Goal: Task Accomplishment & Management: Manage account settings

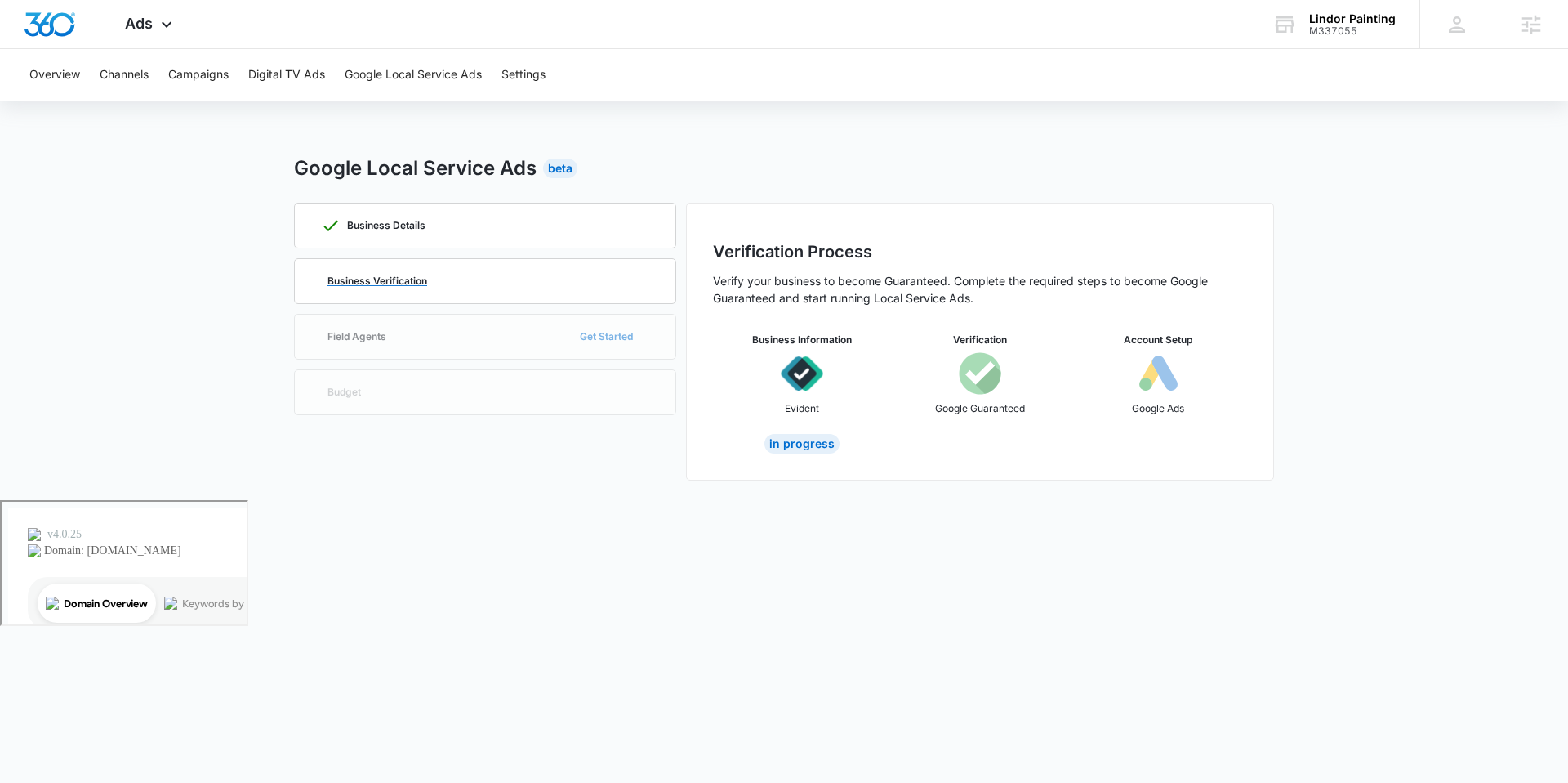
click at [377, 286] on p "Business Verification" at bounding box center [377, 281] width 99 height 10
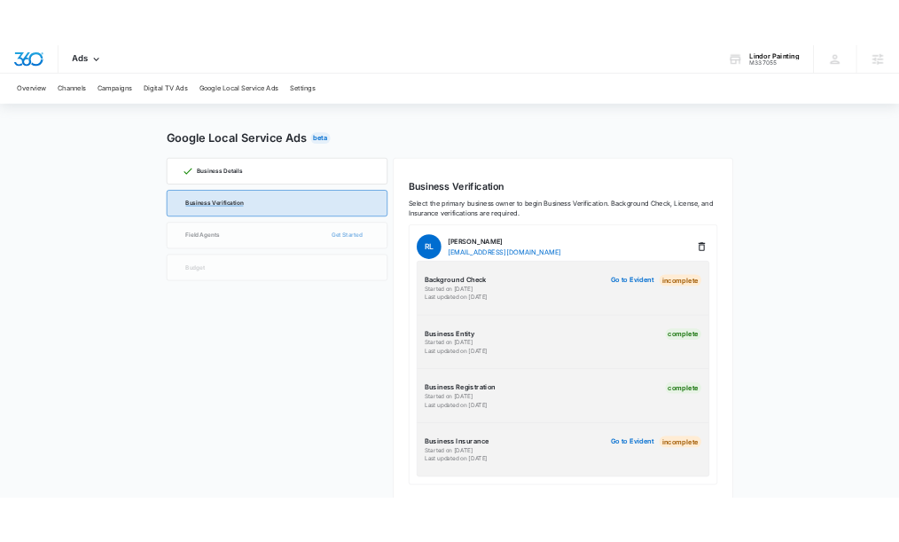
scroll to position [35, 0]
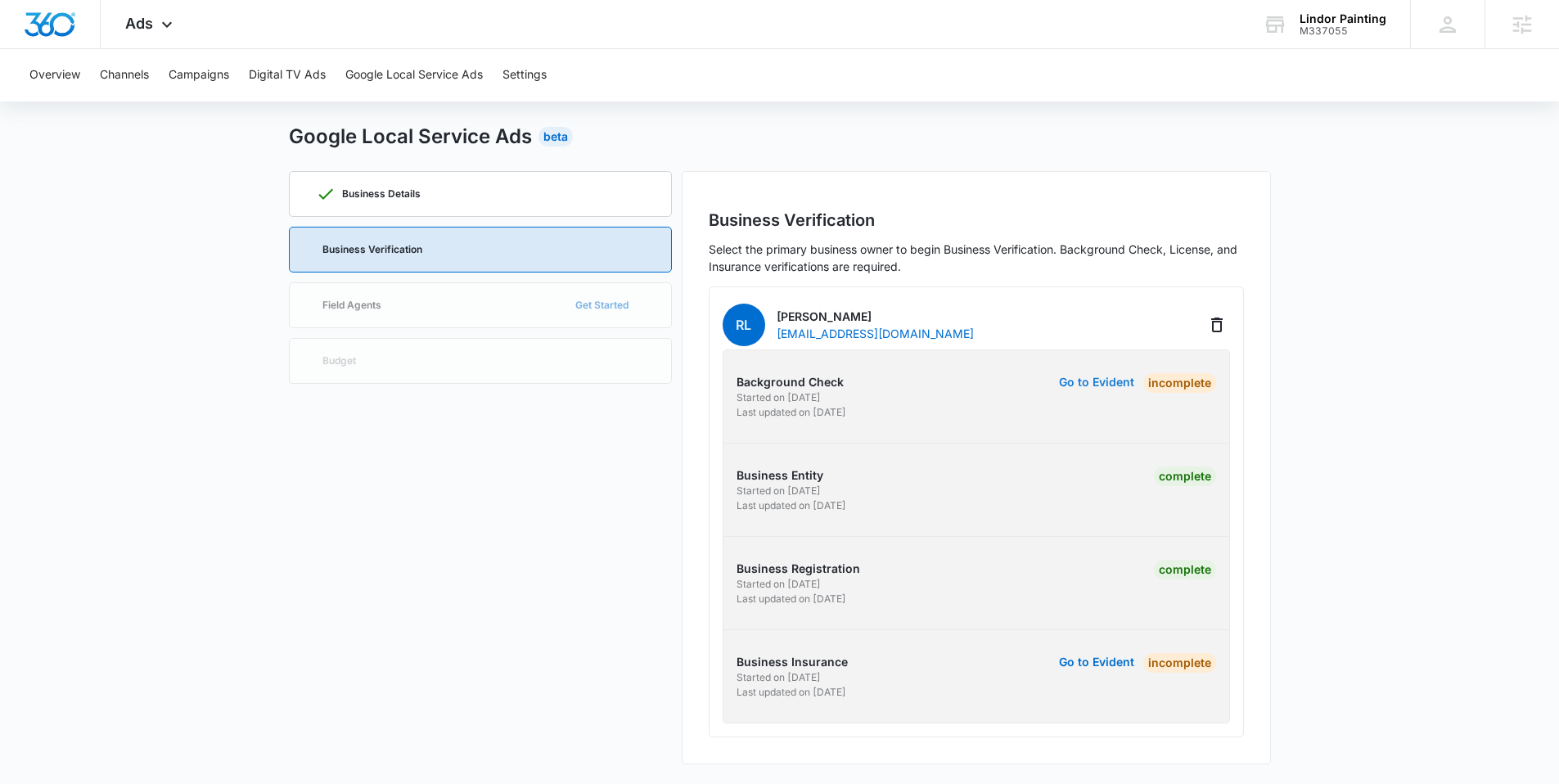
click at [841, 379] on button "Go to Evident" at bounding box center [1097, 382] width 76 height 11
click at [841, 383] on button "Go to Evident" at bounding box center [1097, 382] width 76 height 11
click at [841, 499] on button "Go to Evident" at bounding box center [1097, 661] width 76 height 11
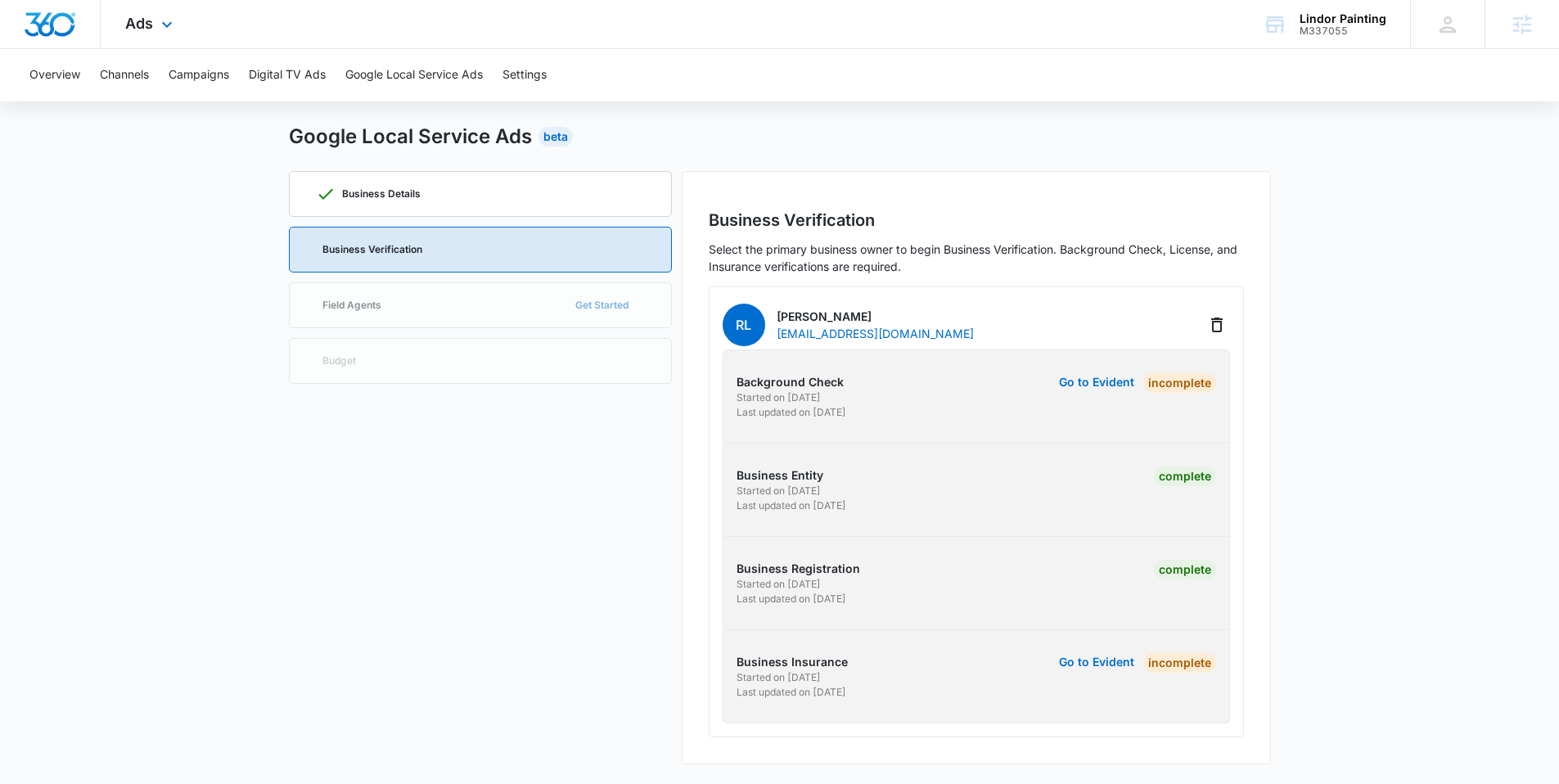
click at [155, 28] on div "Ads Apps Reputation Websites Forms CRM Email Social Payments POS Content Ads In…" at bounding box center [150, 24] width 101 height 48
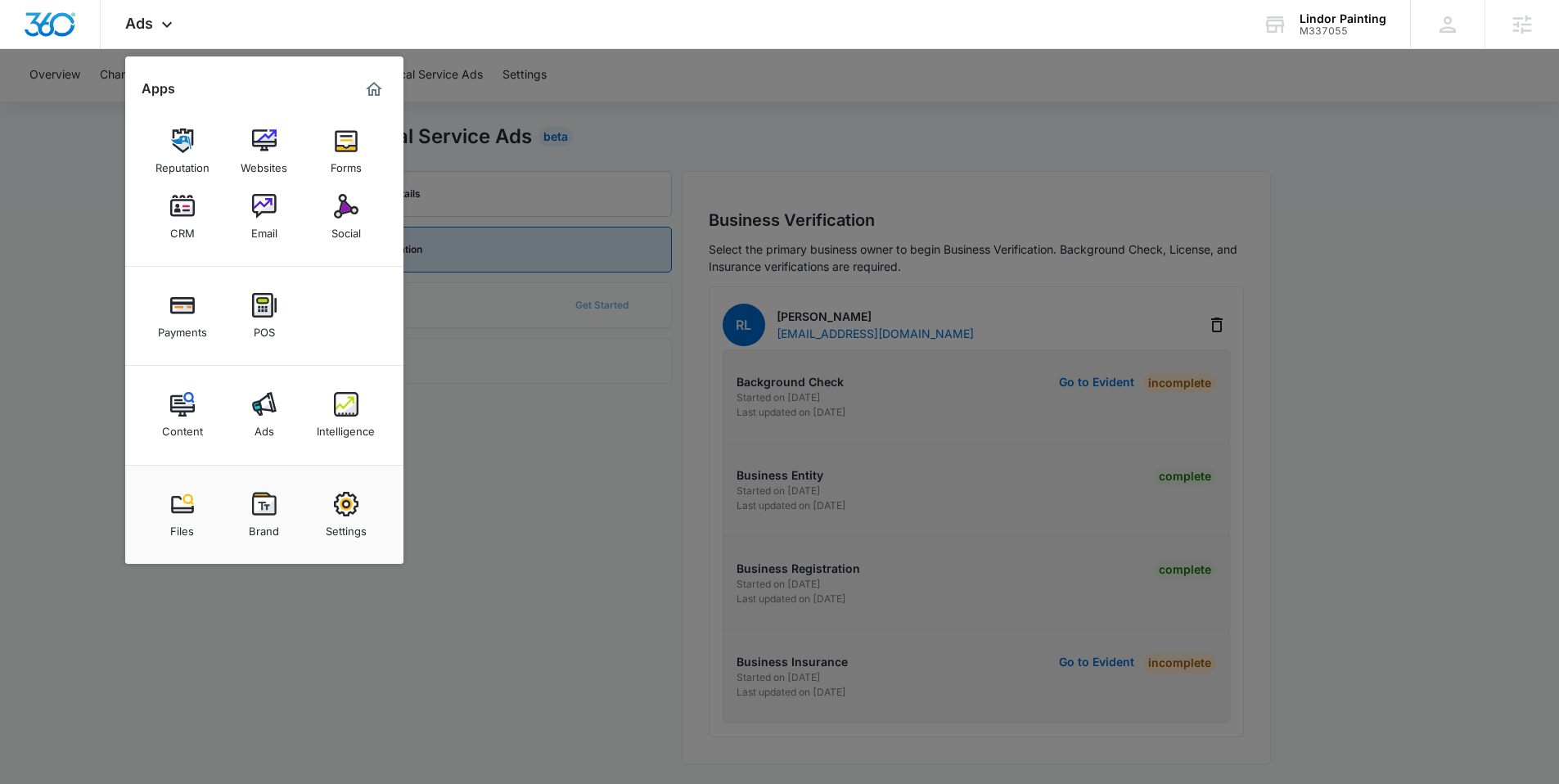
click at [684, 82] on div at bounding box center [780, 392] width 1559 height 784
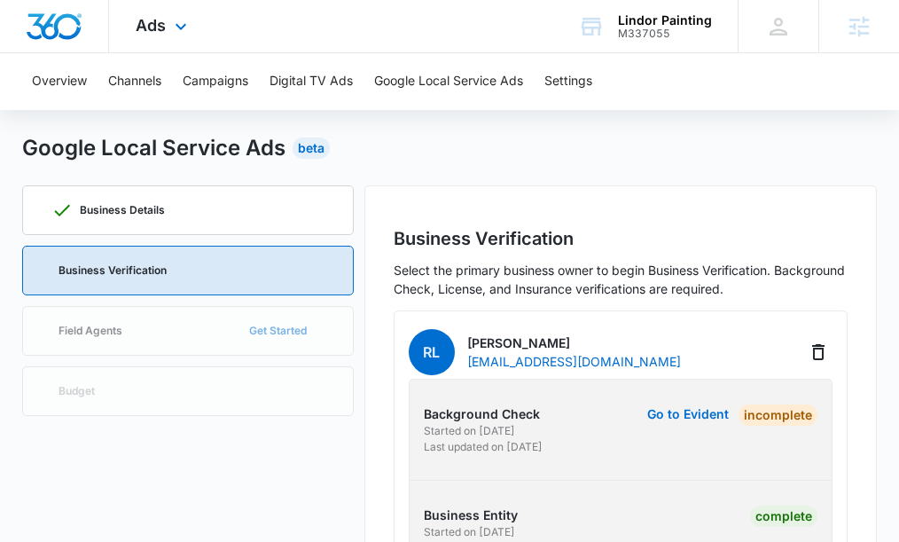
click at [77, 23] on img "Dashboard" at bounding box center [54, 26] width 57 height 27
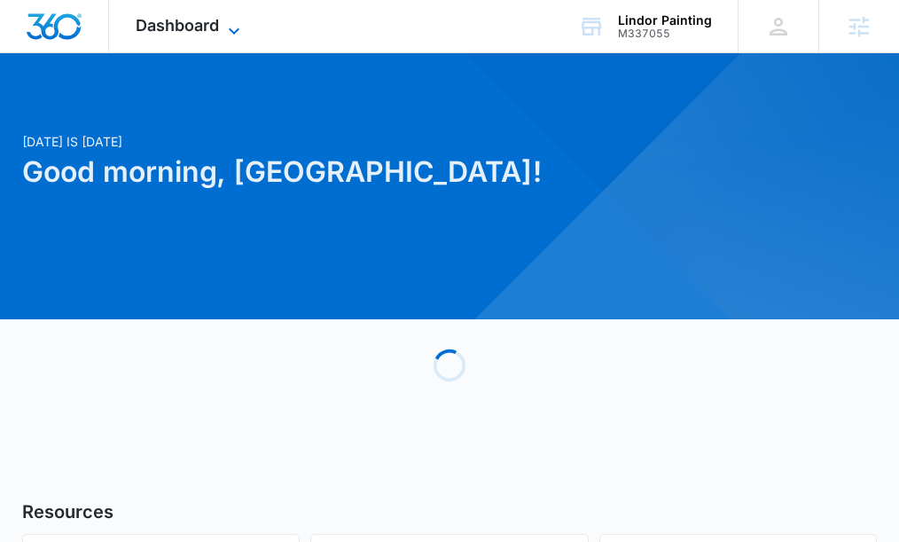
click at [158, 22] on span "Dashboard" at bounding box center [177, 25] width 83 height 19
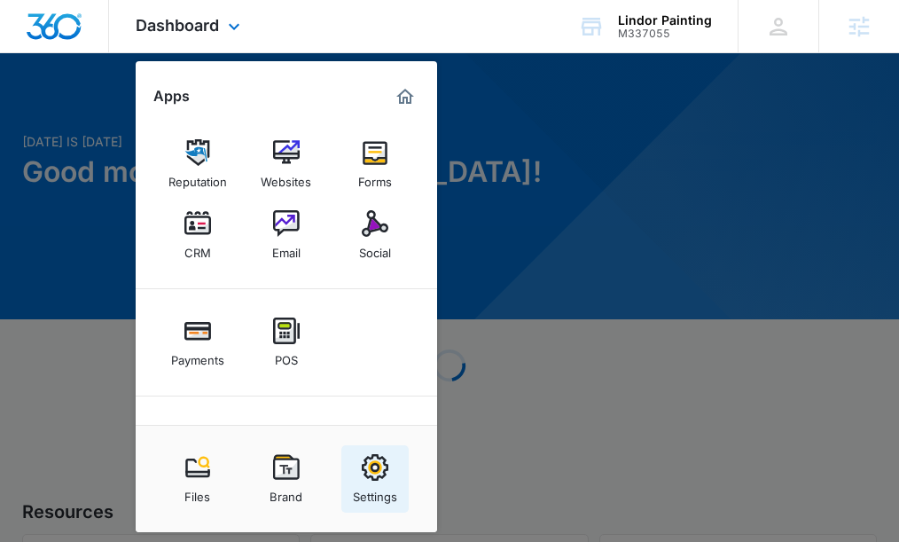
click at [382, 471] on img at bounding box center [375, 467] width 27 height 27
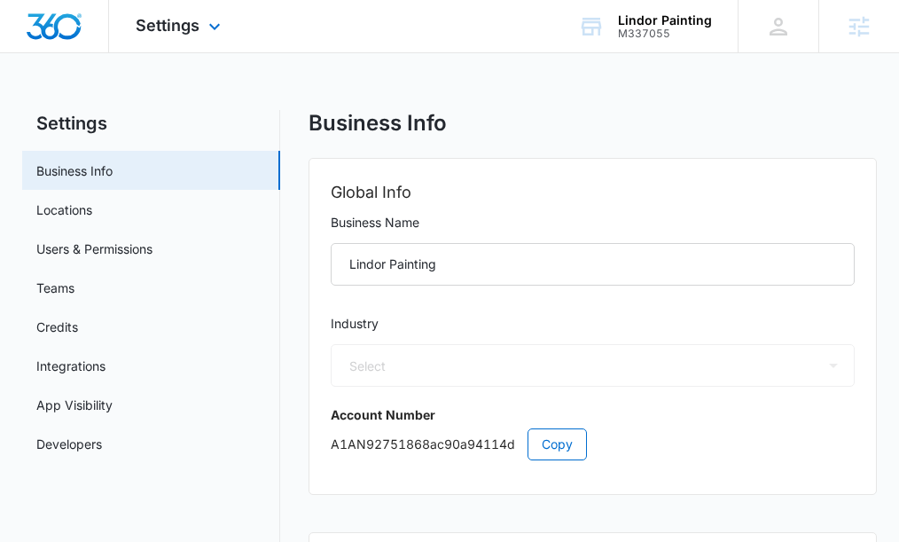
select select "4"
select select "US"
select select "America/[GEOGRAPHIC_DATA]"
click at [90, 258] on link "Users & Permissions" at bounding box center [94, 249] width 116 height 19
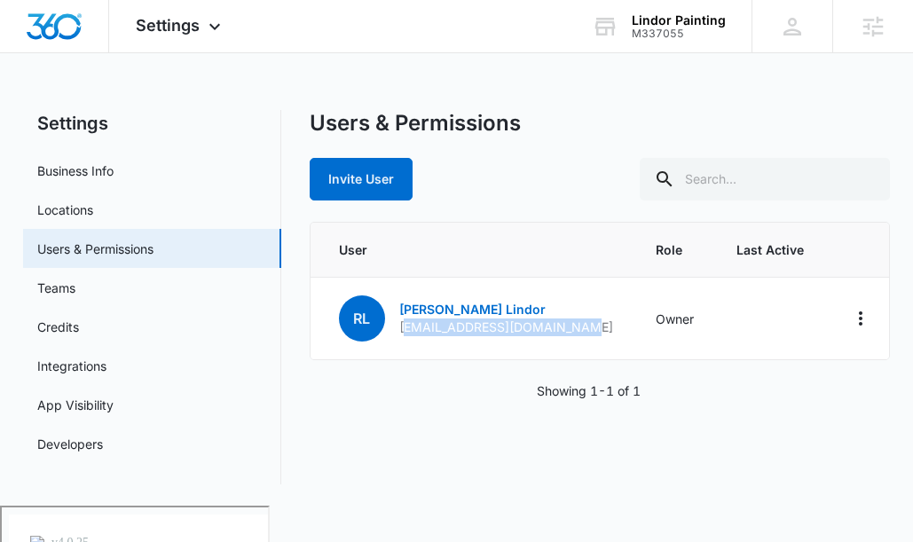
drag, startPoint x: 403, startPoint y: 332, endPoint x: 532, endPoint y: 364, distance: 133.4
click at [562, 335] on div "[PERSON_NAME] [PERSON_NAME] [EMAIL_ADDRESS][DOMAIN_NAME]" at bounding box center [476, 318] width 274 height 46
click at [491, 397] on div "Showing 1-1 of 1" at bounding box center [600, 390] width 581 height 19
drag, startPoint x: 400, startPoint y: 331, endPoint x: 575, endPoint y: 326, distance: 174.8
click at [575, 326] on td "[PERSON_NAME] [PERSON_NAME] [EMAIL_ADDRESS][DOMAIN_NAME]" at bounding box center [472, 319] width 324 height 82
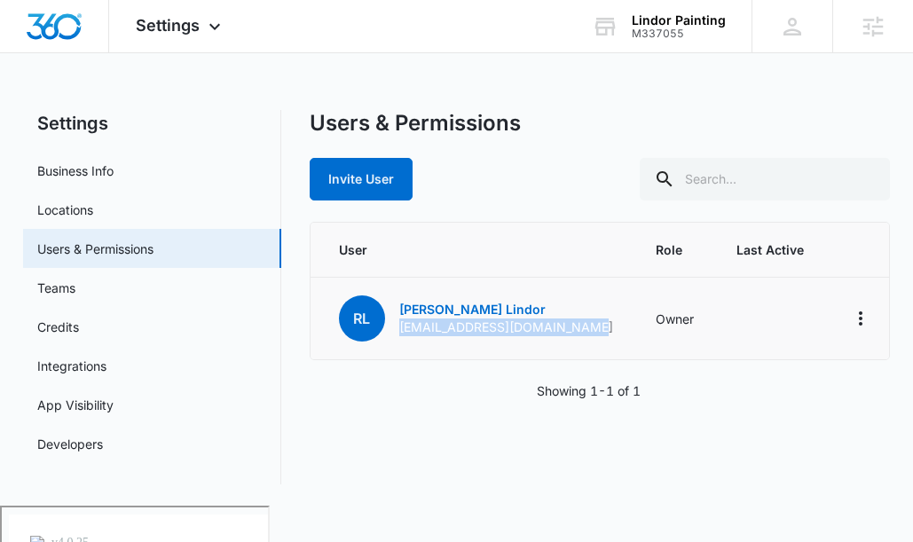
copy p "[EMAIL_ADDRESS][DOMAIN_NAME]"
click at [282, 81] on div "Settings Apps Reputation Websites Forms CRM Email Social Payments POS Content A…" at bounding box center [456, 253] width 913 height 506
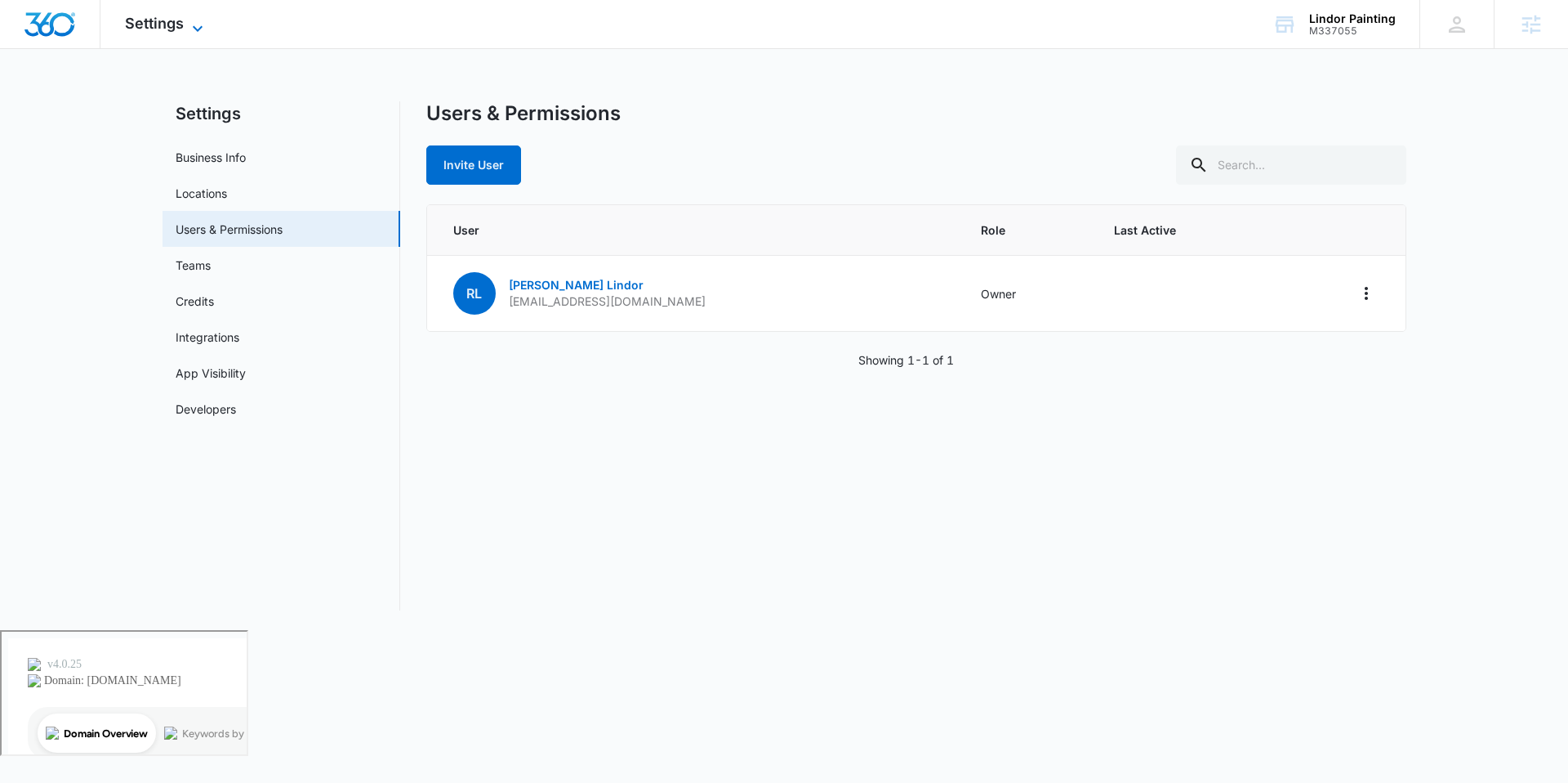
click at [177, 15] on span "Settings" at bounding box center [155, 23] width 59 height 18
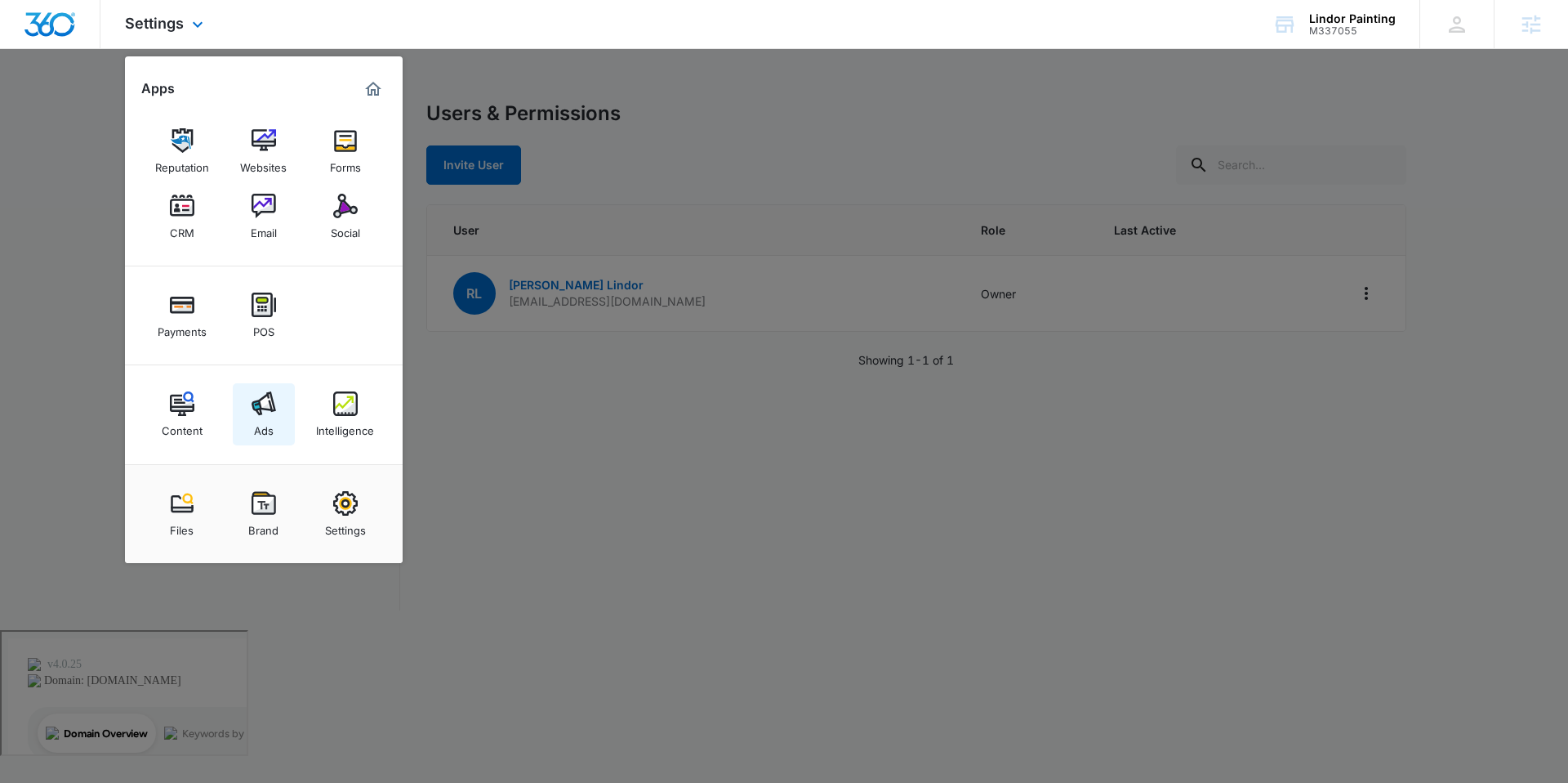
click at [260, 406] on img at bounding box center [263, 403] width 25 height 25
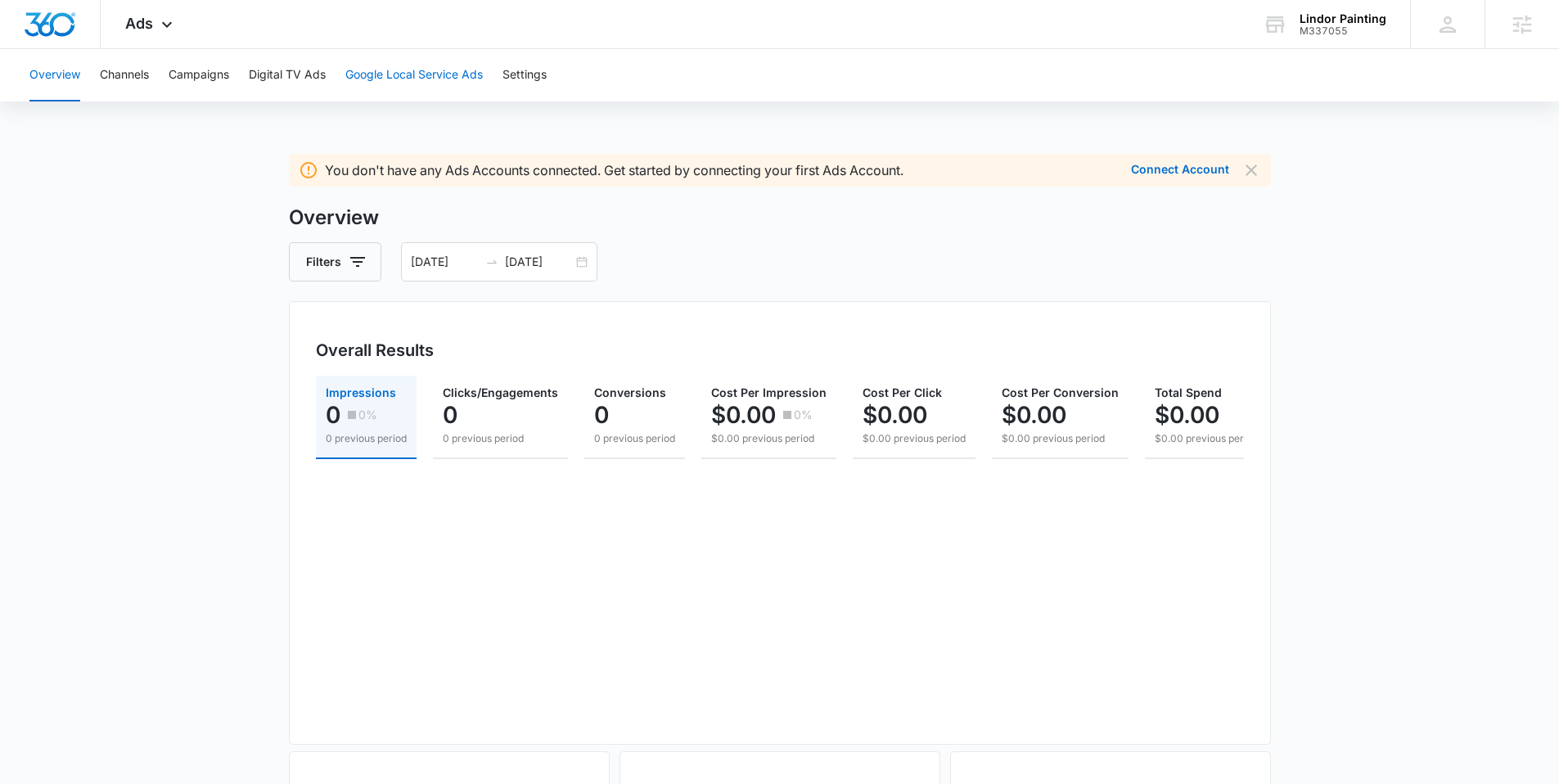
click at [395, 76] on button "Google Local Service Ads" at bounding box center [413, 75] width 137 height 53
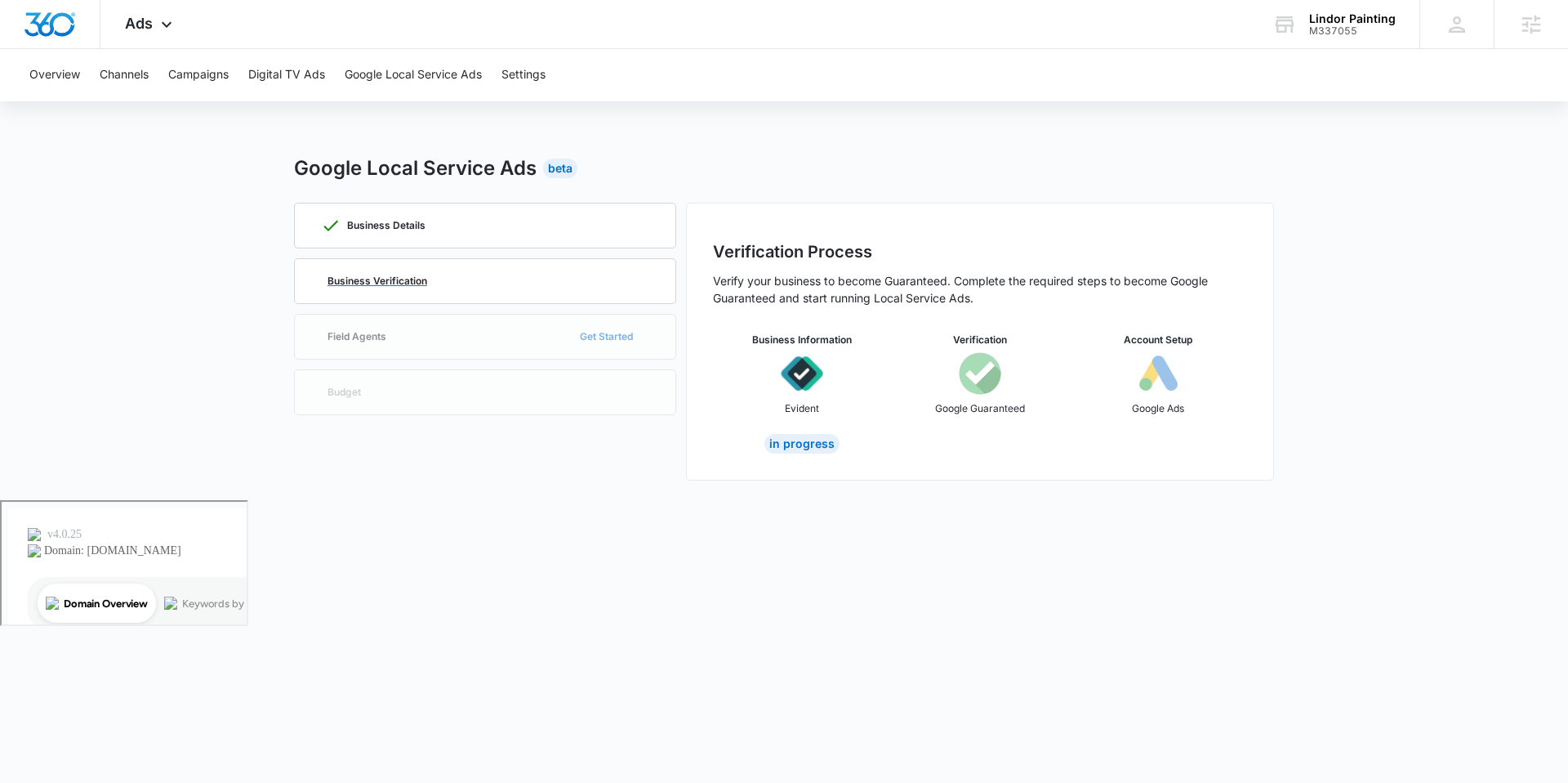
click at [390, 276] on p "Business Verification" at bounding box center [377, 281] width 99 height 10
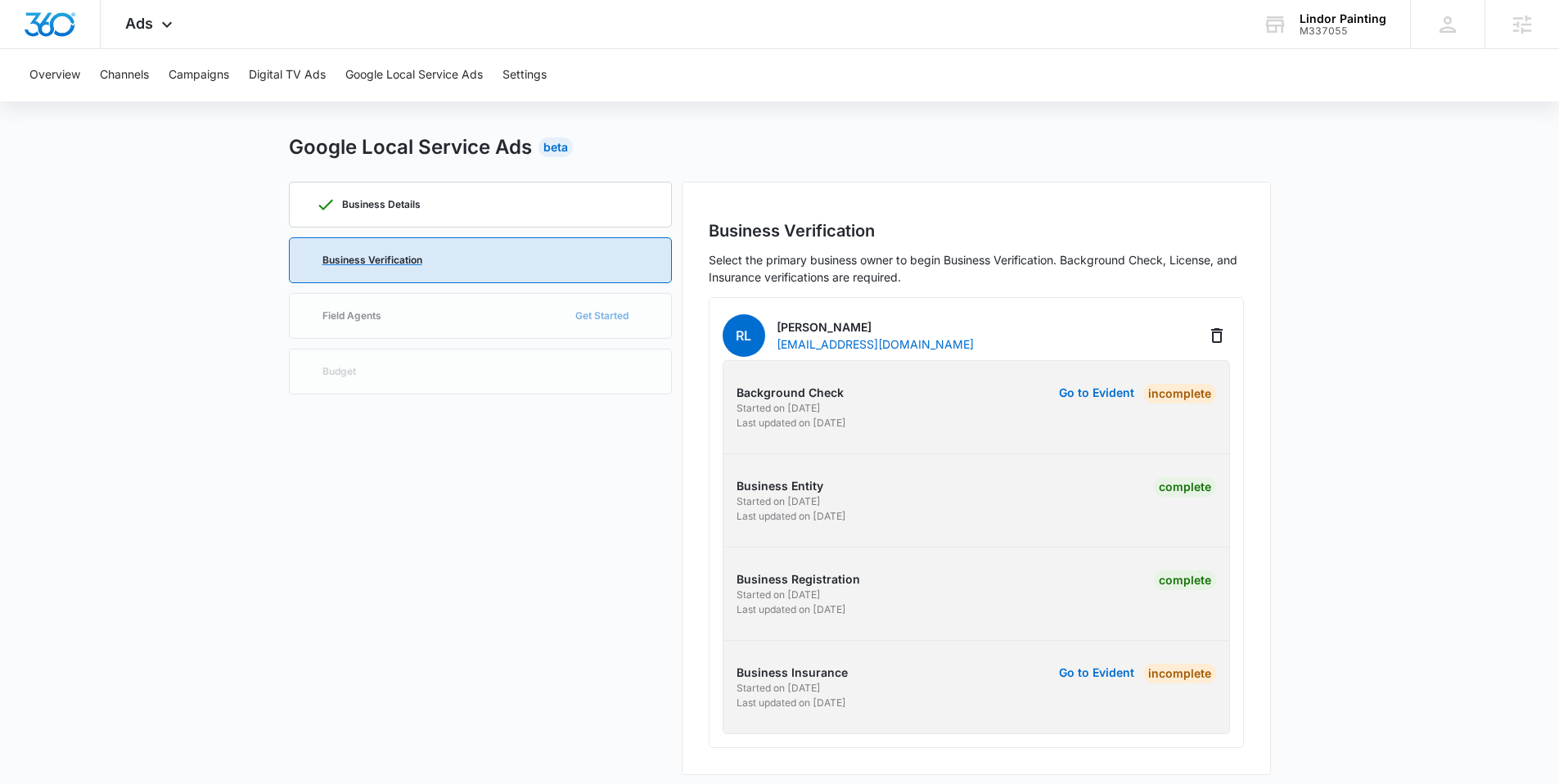
scroll to position [32, 0]
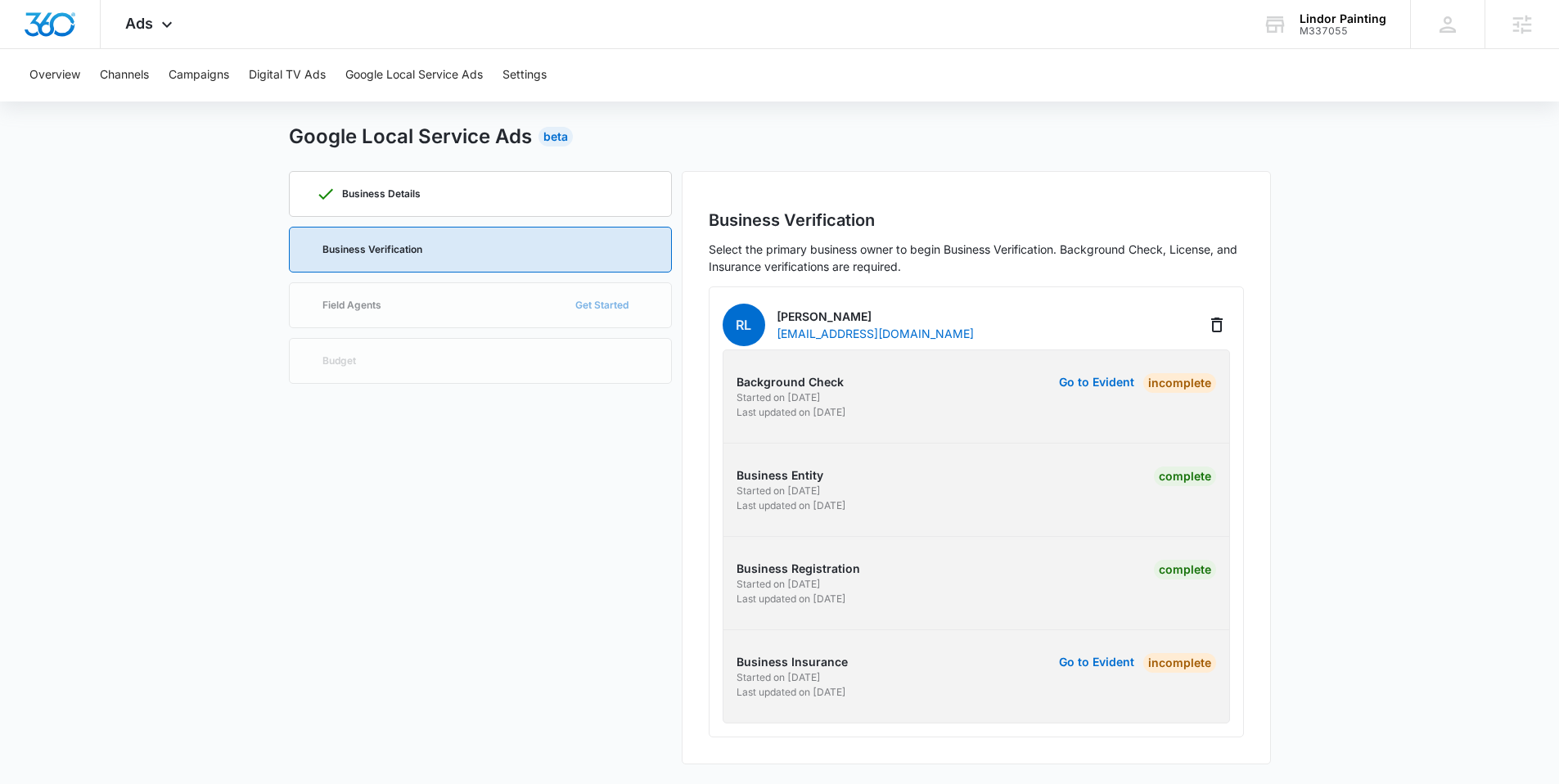
click at [841, 374] on link "Go to Evident" at bounding box center [1097, 397] width 76 height 47
click at [841, 380] on button "Go to Evident" at bounding box center [1097, 382] width 76 height 11
click at [0, 0] on div "Ads Apps Reputation Websites Forms CRM Email Social Payments POS Content Ads In…" at bounding box center [780, 375] width 1559 height 815
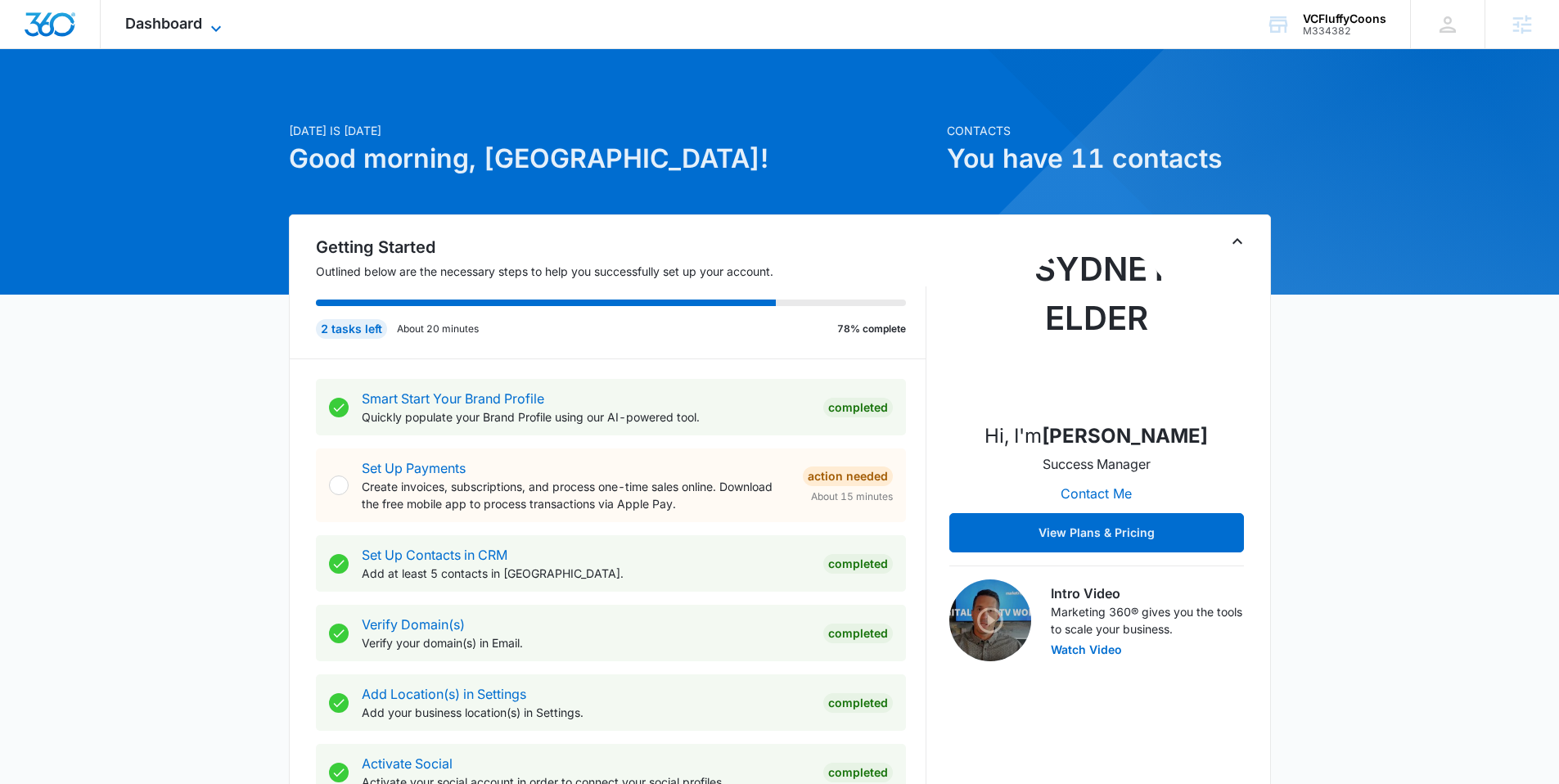
click at [208, 18] on icon at bounding box center [216, 28] width 19 height 19
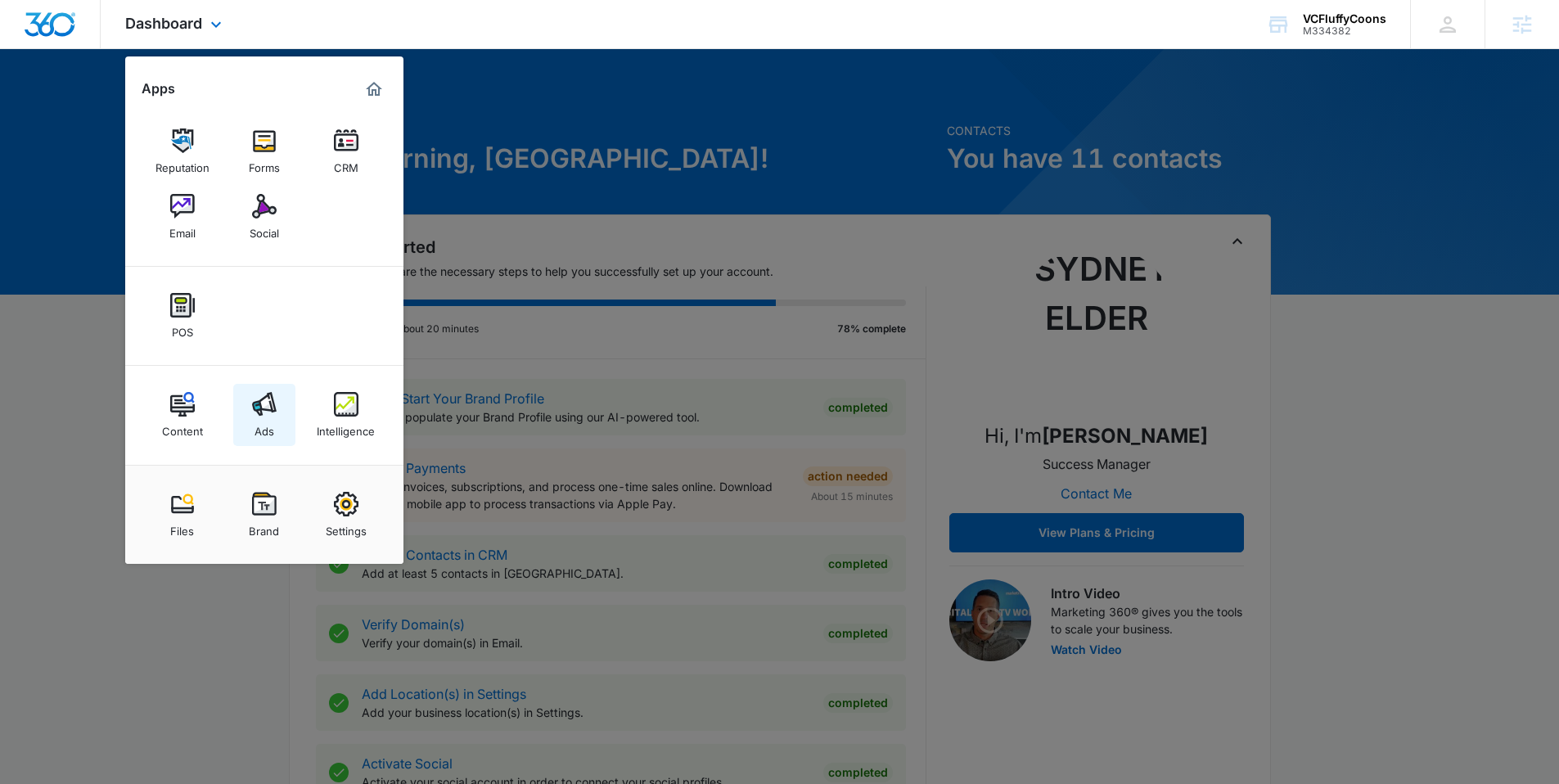
click at [269, 410] on img at bounding box center [264, 404] width 25 height 25
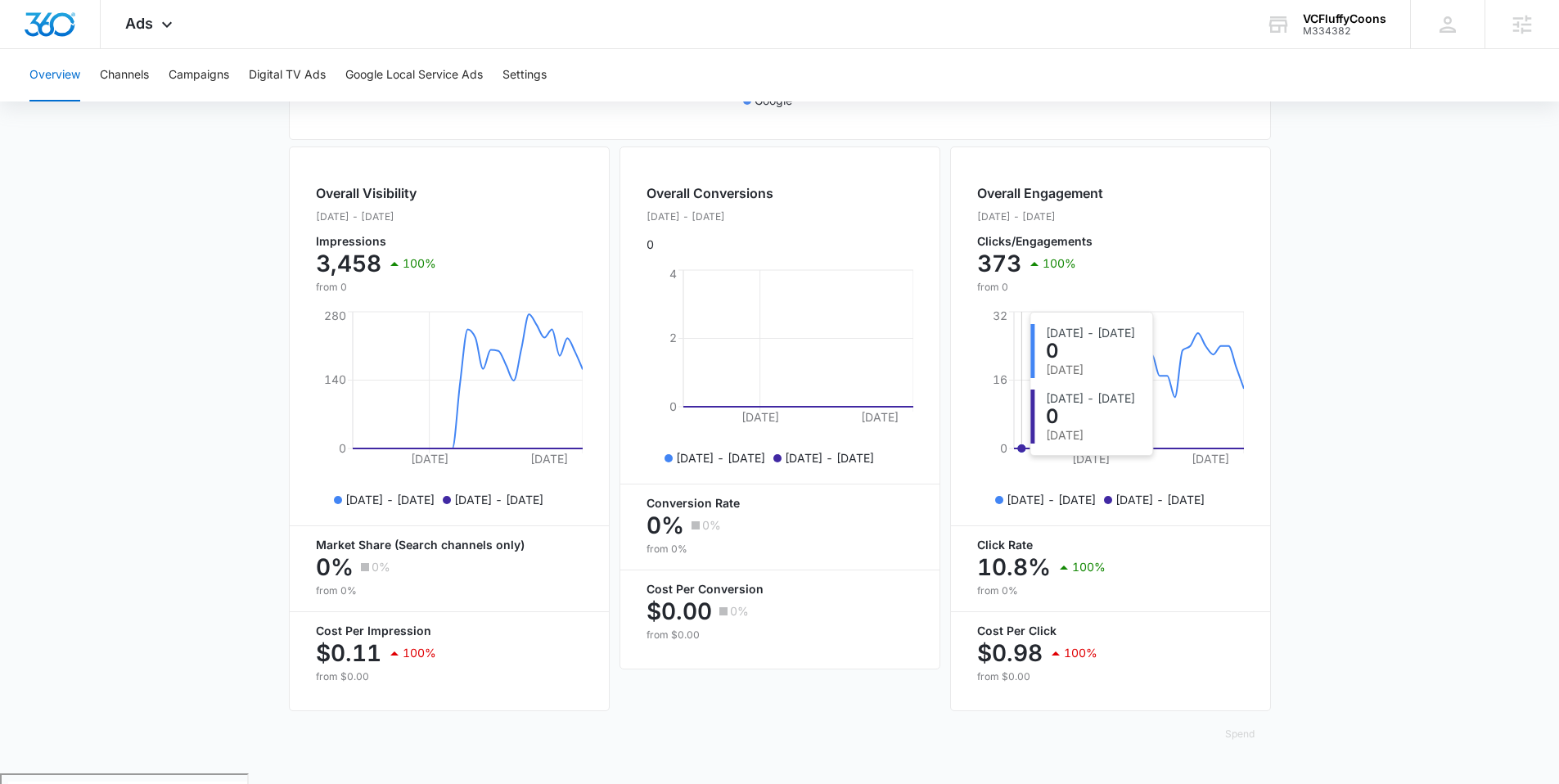
scroll to position [557, 0]
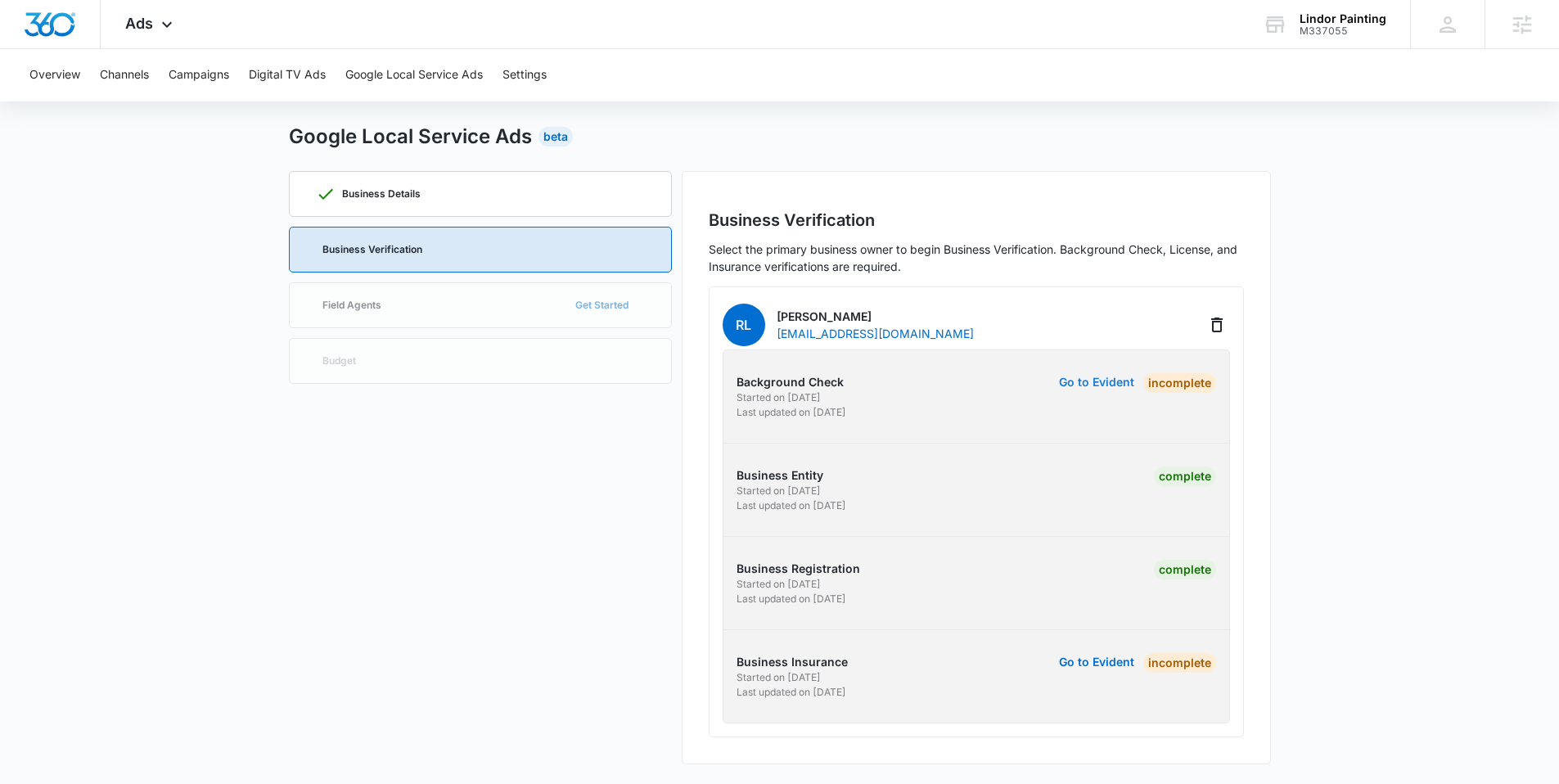
click at [1092, 377] on button "Go to Evident" at bounding box center [1097, 382] width 76 height 11
click at [1077, 378] on button "Go to Evident" at bounding box center [1097, 382] width 76 height 11
click at [1083, 381] on button "Go to Evident" at bounding box center [1097, 382] width 76 height 11
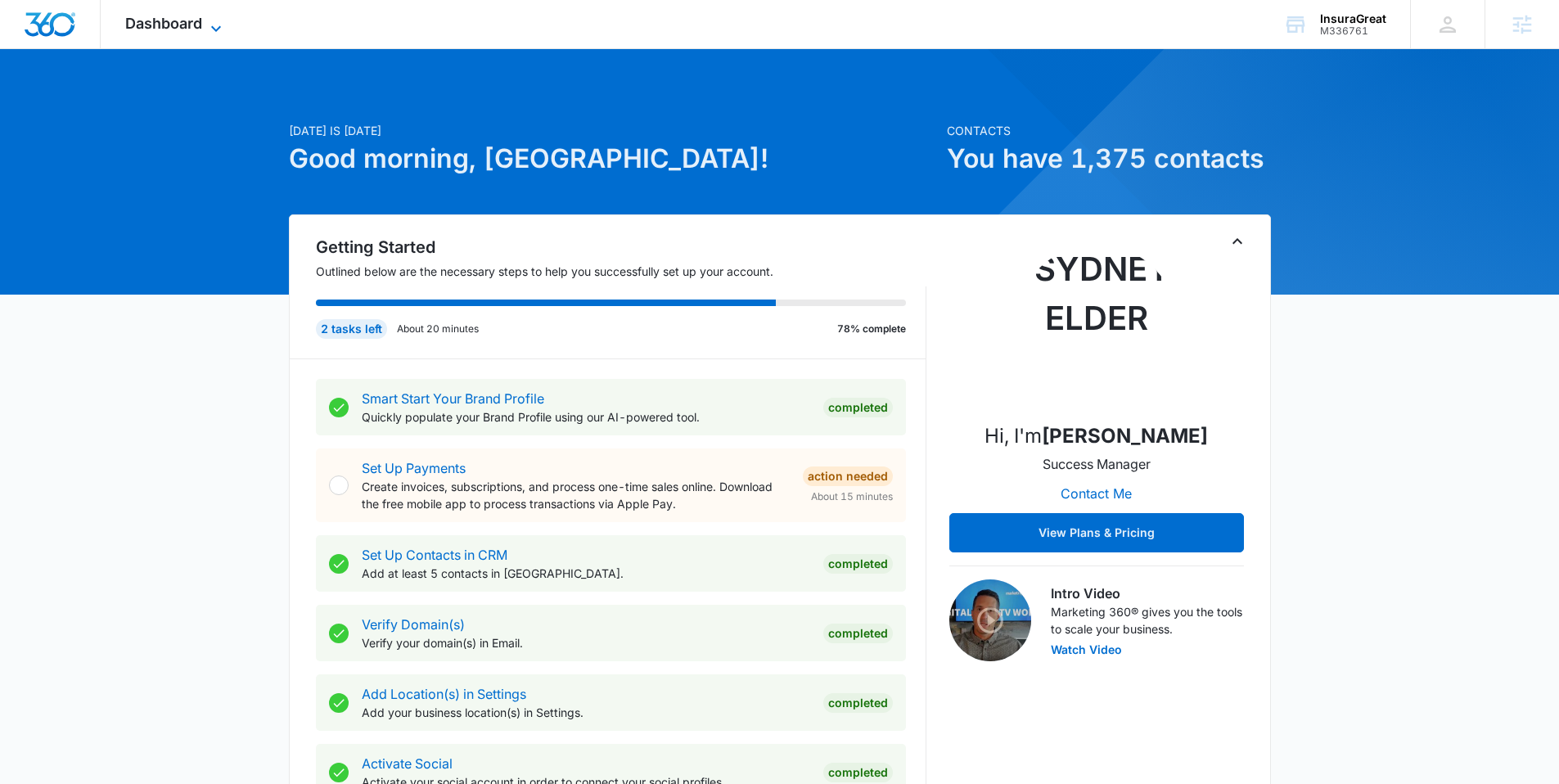
click at [155, 25] on span "Dashboard" at bounding box center [163, 23] width 77 height 18
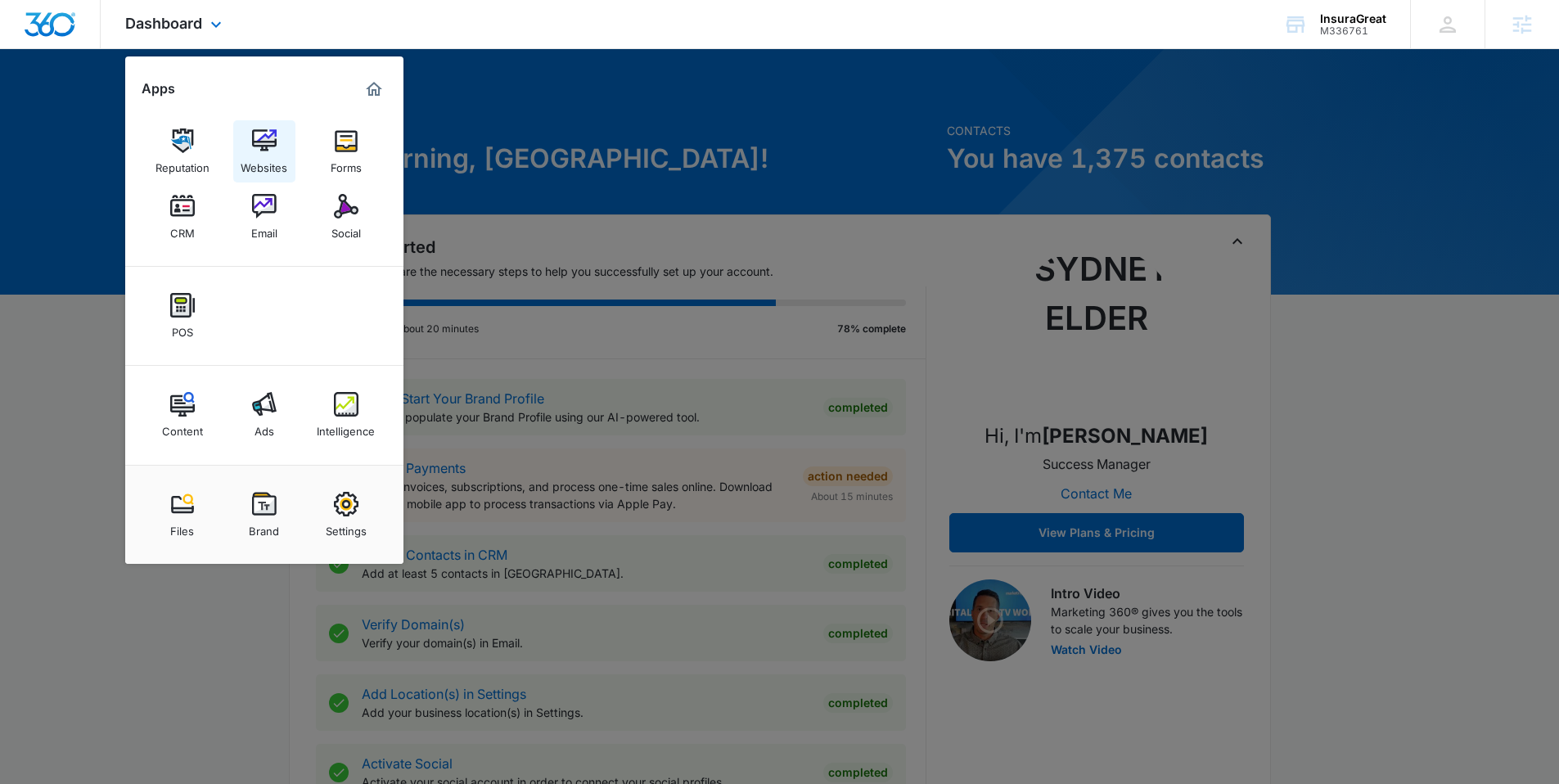
click at [272, 152] on img at bounding box center [264, 140] width 25 height 25
